Goal: Task Accomplishment & Management: Use online tool/utility

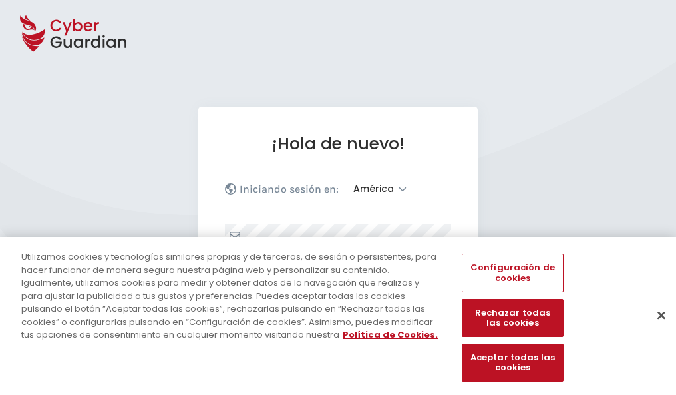
select select "América"
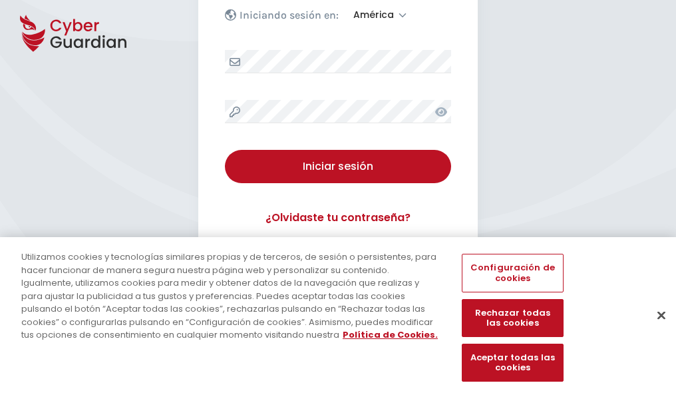
click at [655, 329] on button "Cerrar" at bounding box center [661, 314] width 29 height 29
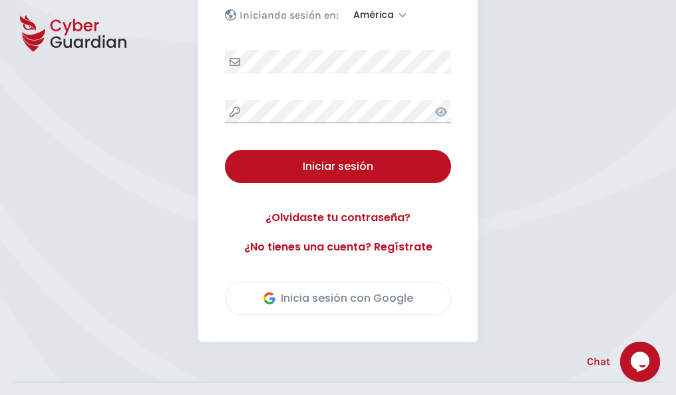
scroll to position [302, 0]
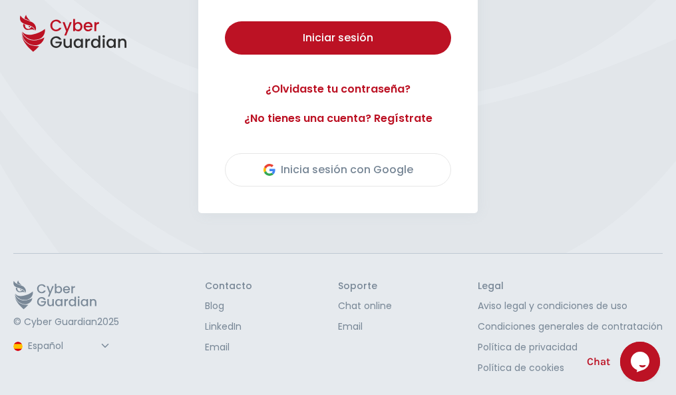
click at [225, 21] on button "Iniciar sesión" at bounding box center [338, 37] width 226 height 33
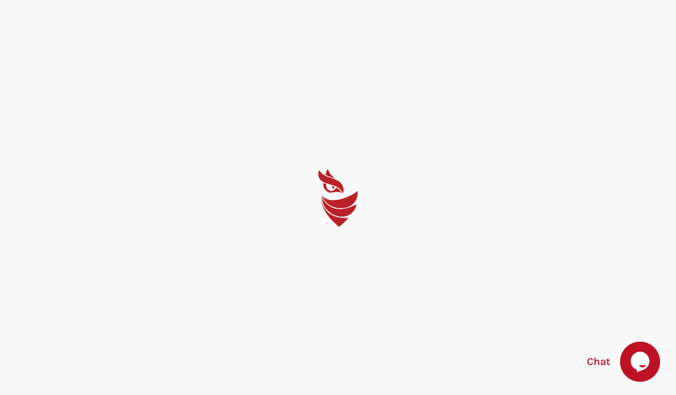
scroll to position [0, 0]
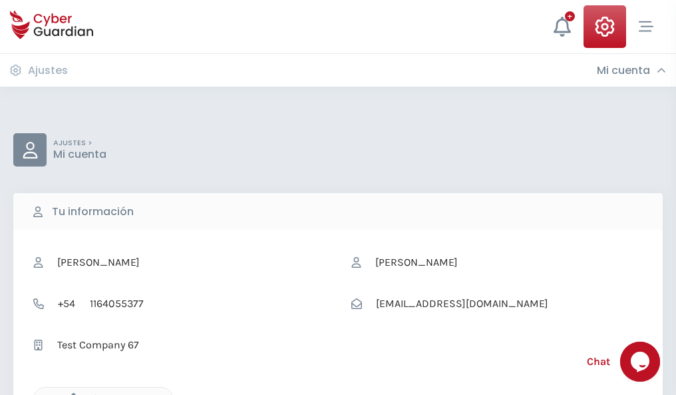
click at [70, 393] on icon "button" at bounding box center [70, 398] width 11 height 11
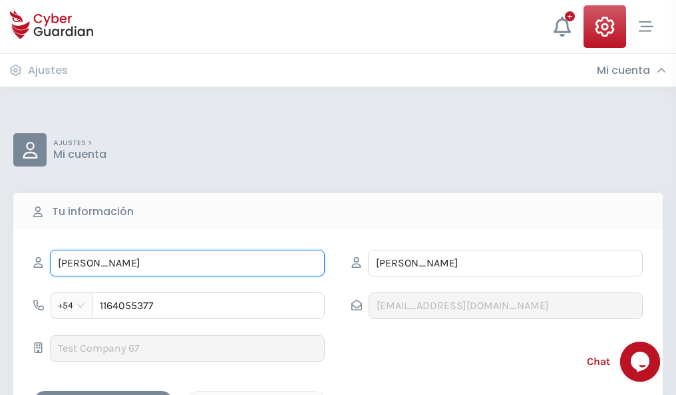
click at [187, 263] on input "ILEANA" at bounding box center [187, 263] width 275 height 27
type input "I"
type input "Obdulia"
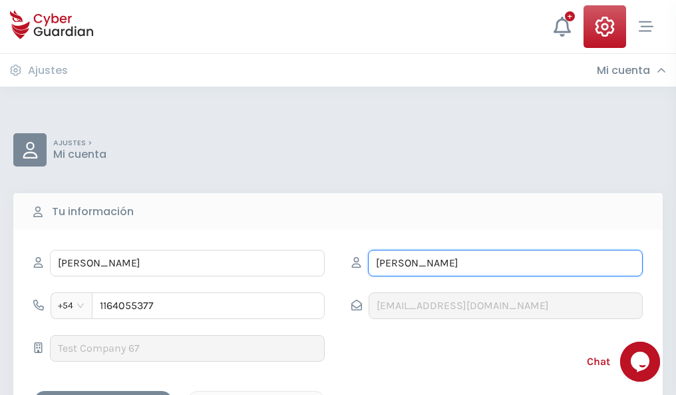
click at [505, 263] on input "CORREA" at bounding box center [505, 263] width 275 height 27
type input "C"
type input "Tomé"
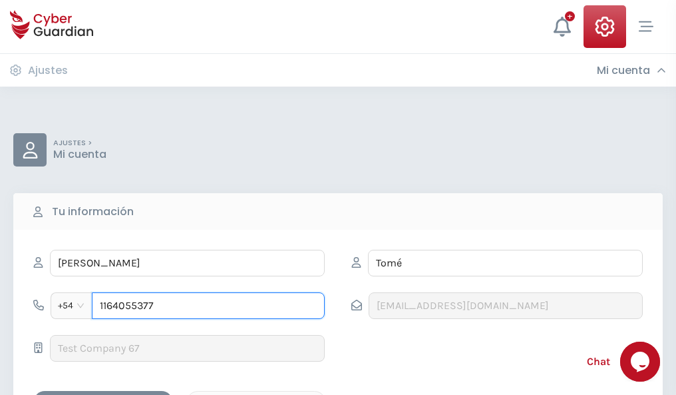
click at [208, 305] on input "1164055377" at bounding box center [208, 305] width 233 height 27
type input "1"
type input "4945509288"
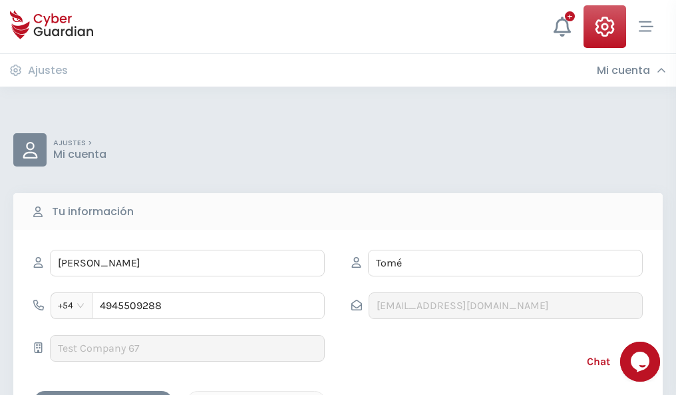
click at [256, 394] on div "Cancelar" at bounding box center [256, 402] width 118 height 17
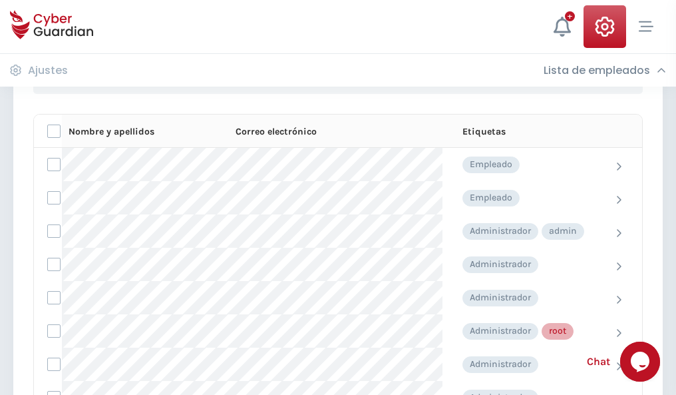
scroll to position [669, 0]
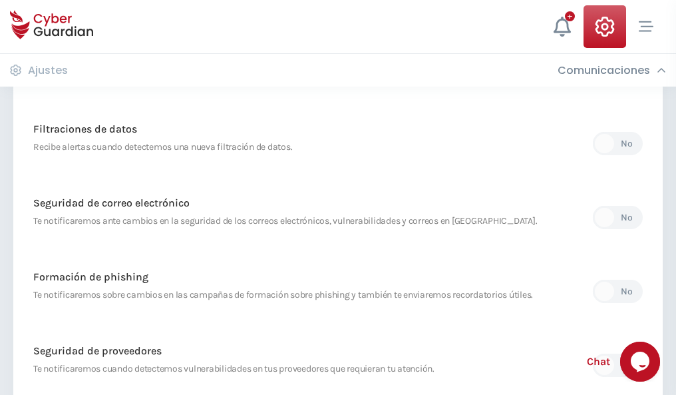
scroll to position [701, 0]
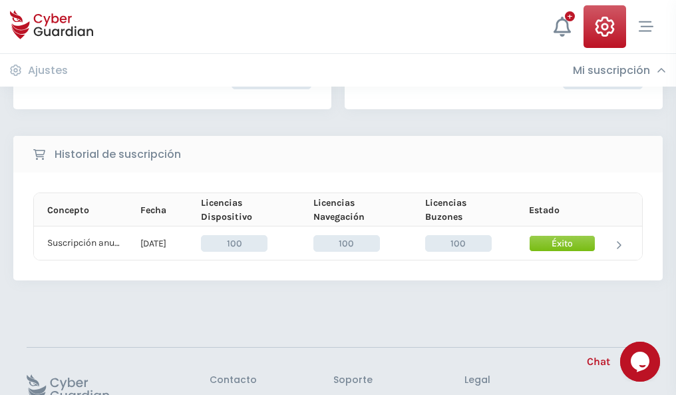
scroll to position [337, 0]
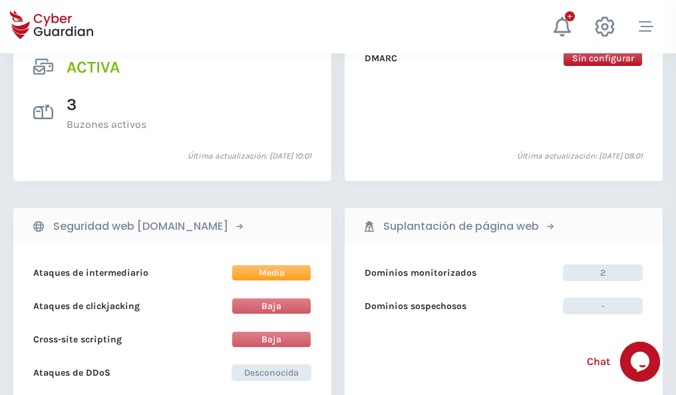
scroll to position [1352, 0]
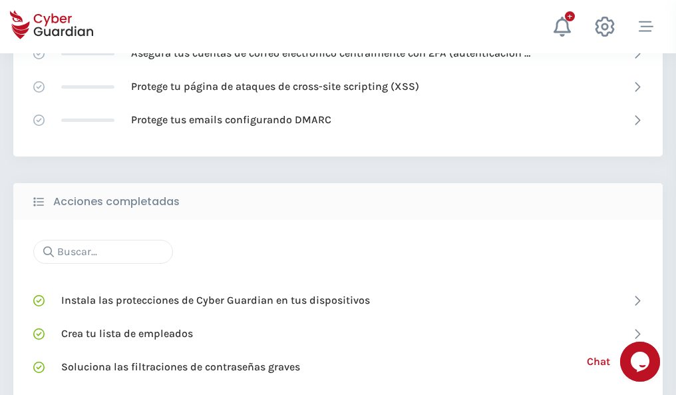
scroll to position [886, 0]
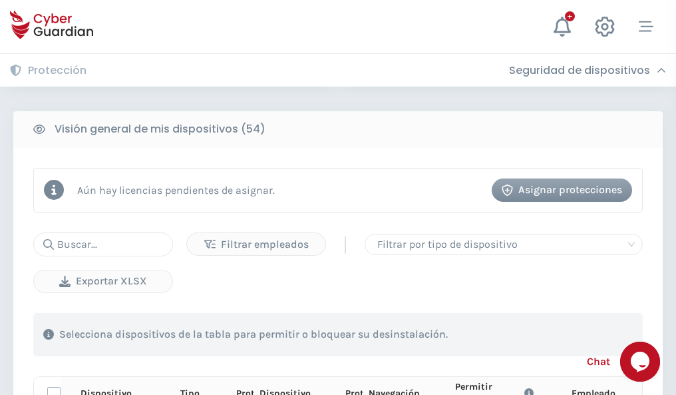
scroll to position [1176, 0]
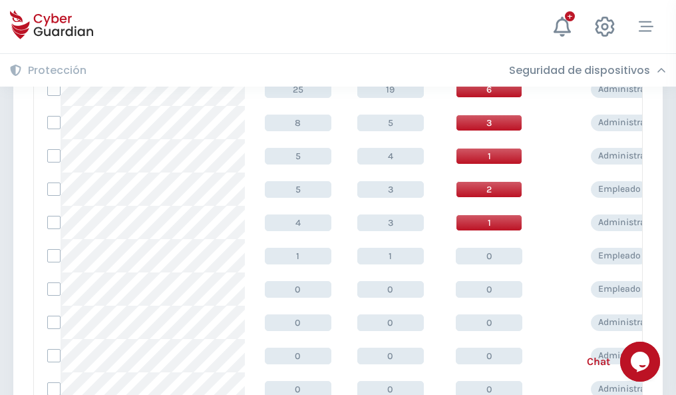
scroll to position [671, 0]
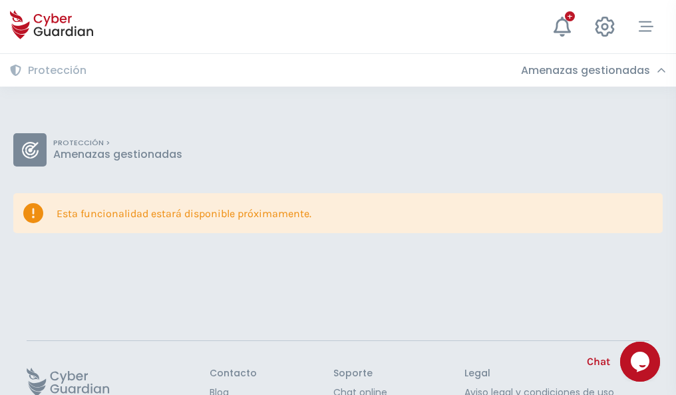
scroll to position [86, 0]
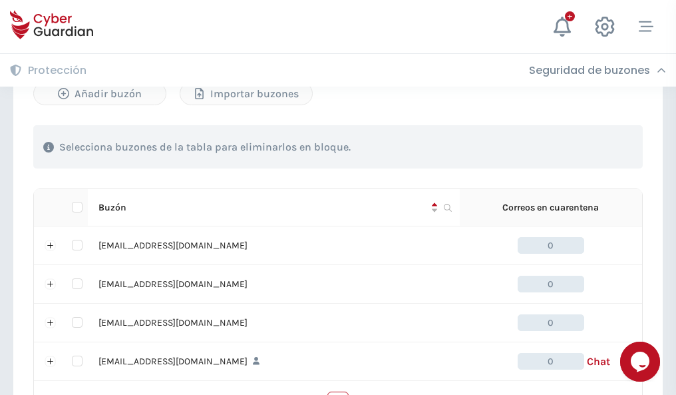
scroll to position [655, 0]
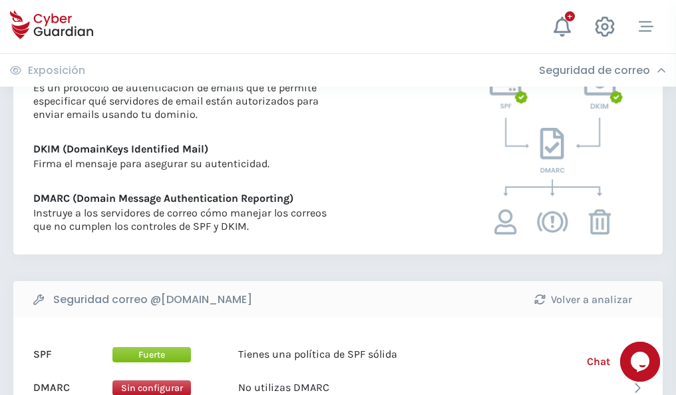
scroll to position [718, 0]
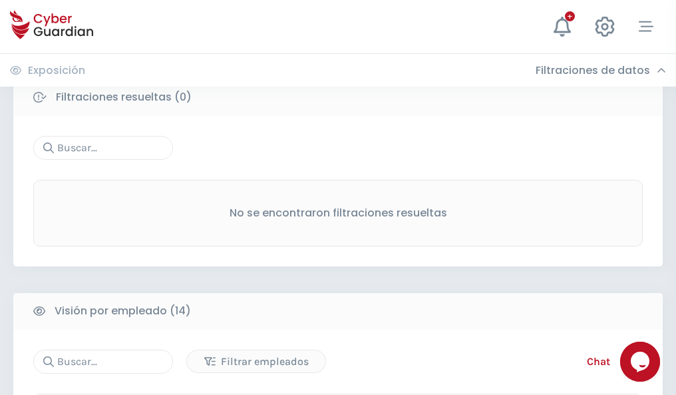
scroll to position [1202, 0]
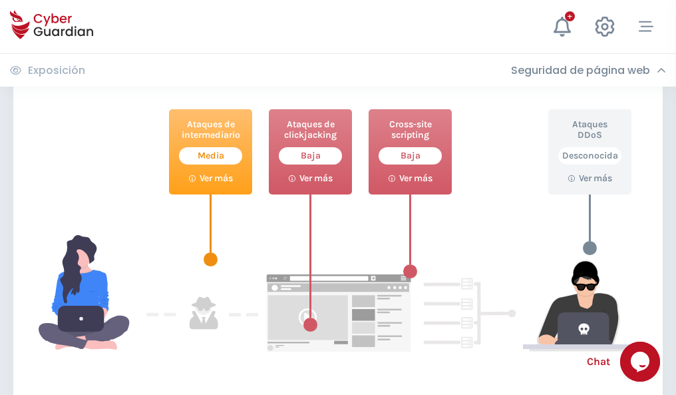
scroll to position [725, 0]
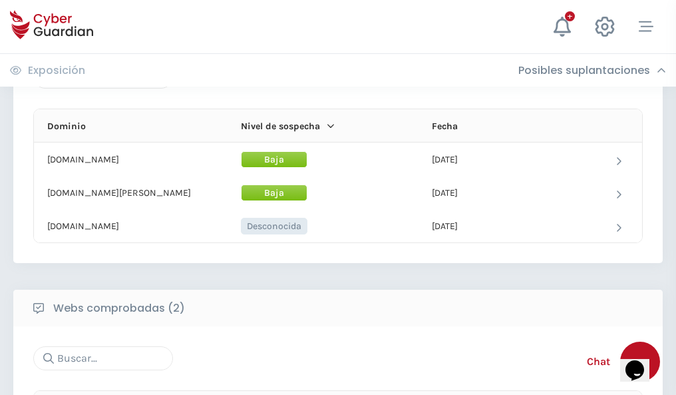
scroll to position [798, 0]
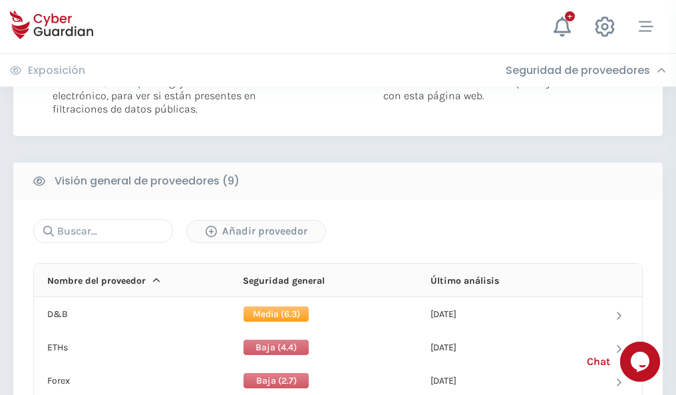
scroll to position [957, 0]
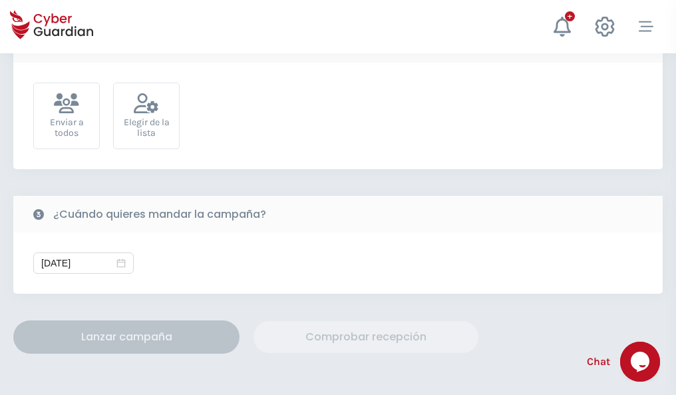
scroll to position [487, 0]
